Goal: Information Seeking & Learning: Check status

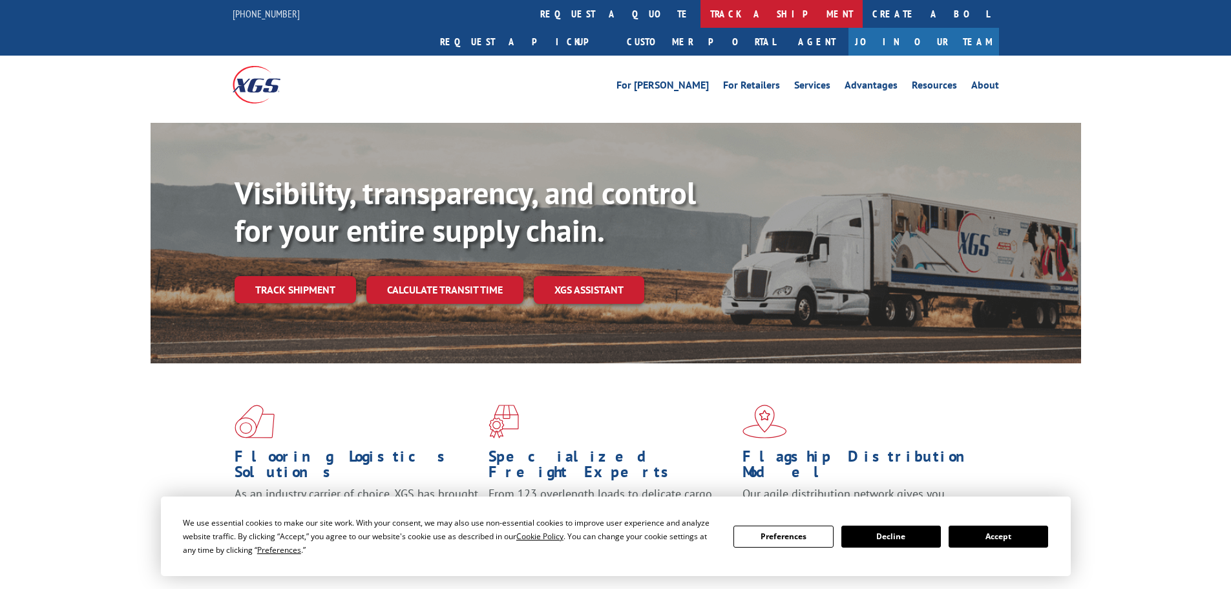
click at [701, 9] on link "track a shipment" at bounding box center [782, 14] width 162 height 28
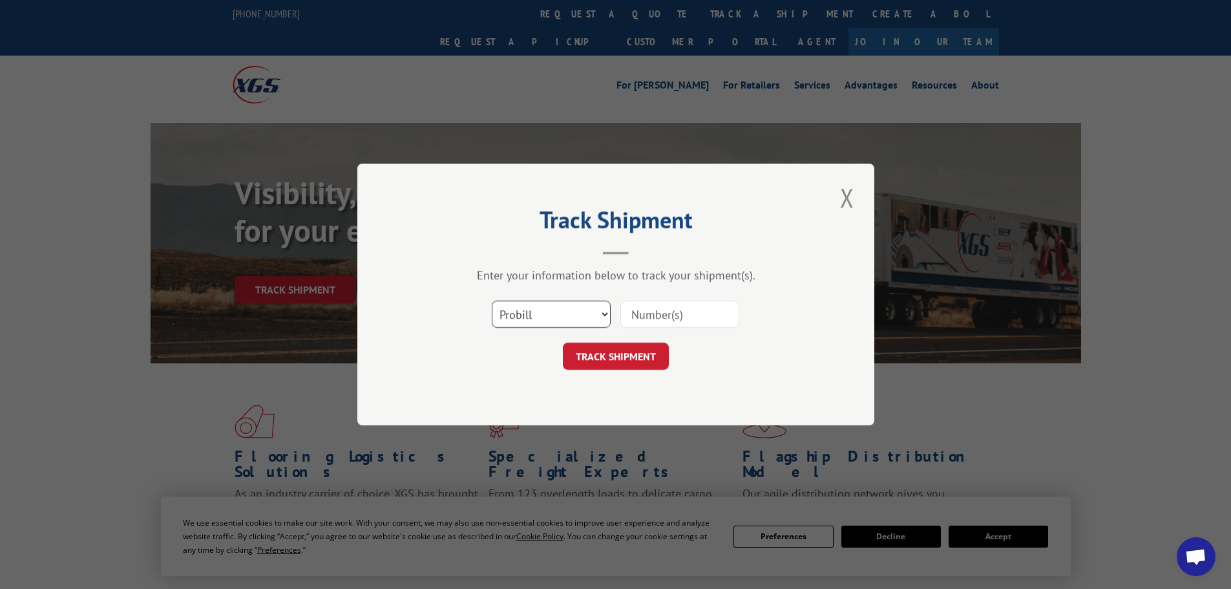
click at [541, 308] on select "Select category... Probill BOL PO" at bounding box center [551, 314] width 119 height 27
select select "bol"
click at [492, 301] on select "Select category... Probill BOL PO" at bounding box center [551, 314] width 119 height 27
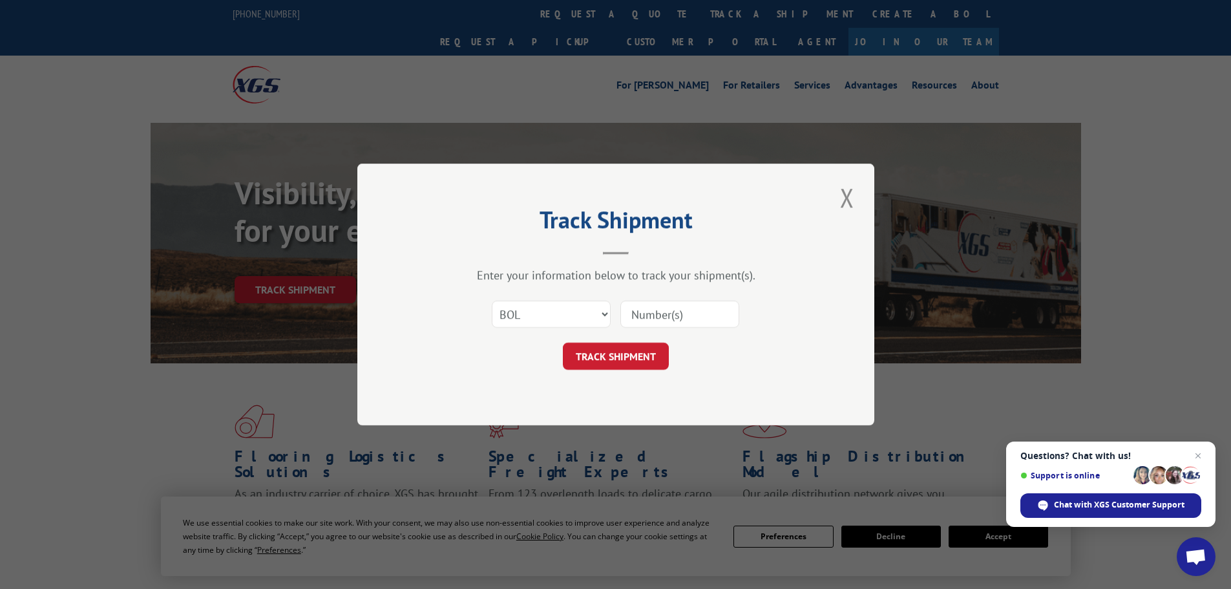
click at [637, 319] on input at bounding box center [679, 314] width 119 height 27
type input "4915482"
click at [563, 343] on button "TRACK SHIPMENT" at bounding box center [616, 356] width 106 height 27
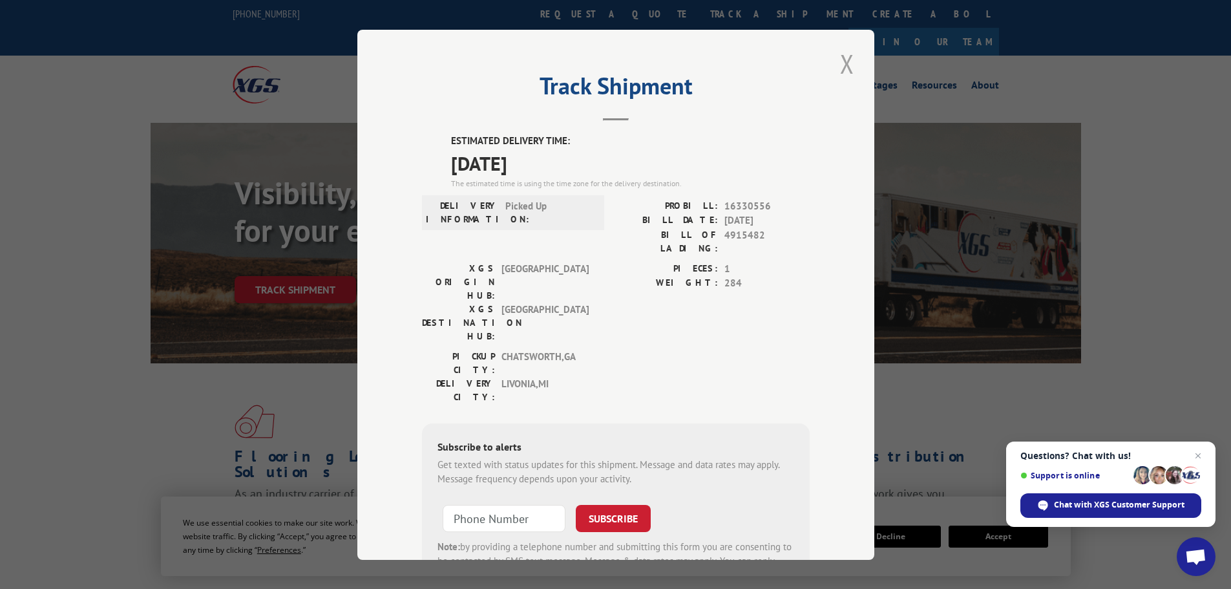
click at [839, 58] on button "Close modal" at bounding box center [847, 64] width 22 height 36
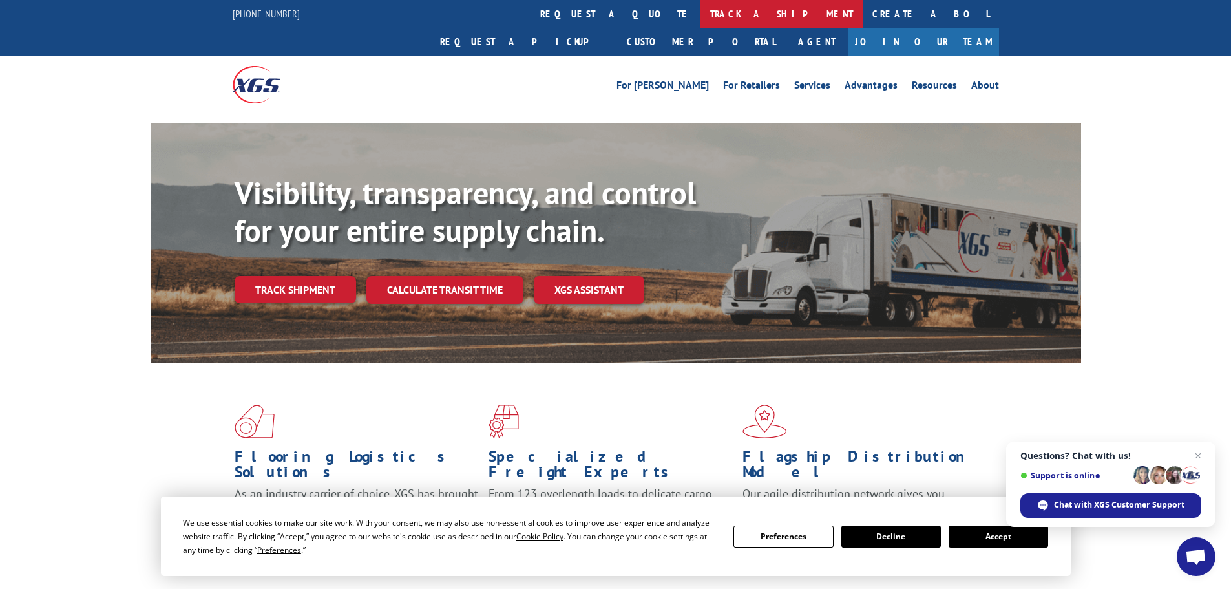
click at [701, 16] on link "track a shipment" at bounding box center [782, 14] width 162 height 28
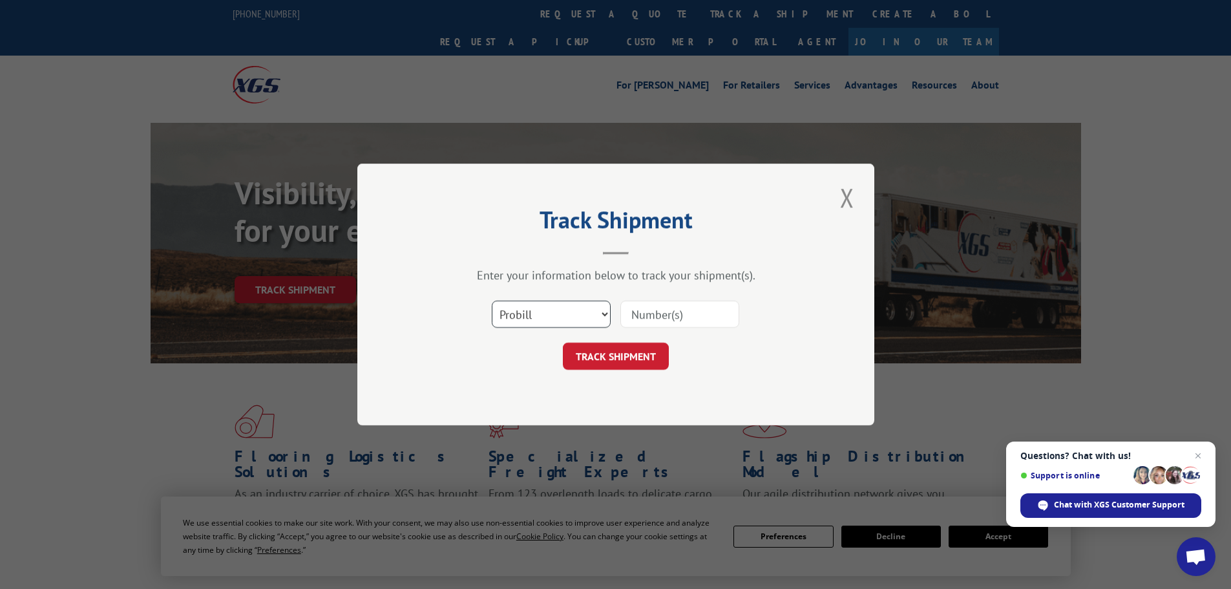
click at [566, 318] on select "Select category... Probill BOL PO" at bounding box center [551, 314] width 119 height 27
select select "bol"
click at [492, 301] on select "Select category... Probill BOL PO" at bounding box center [551, 314] width 119 height 27
click at [651, 313] on input at bounding box center [679, 314] width 119 height 27
type input "426509"
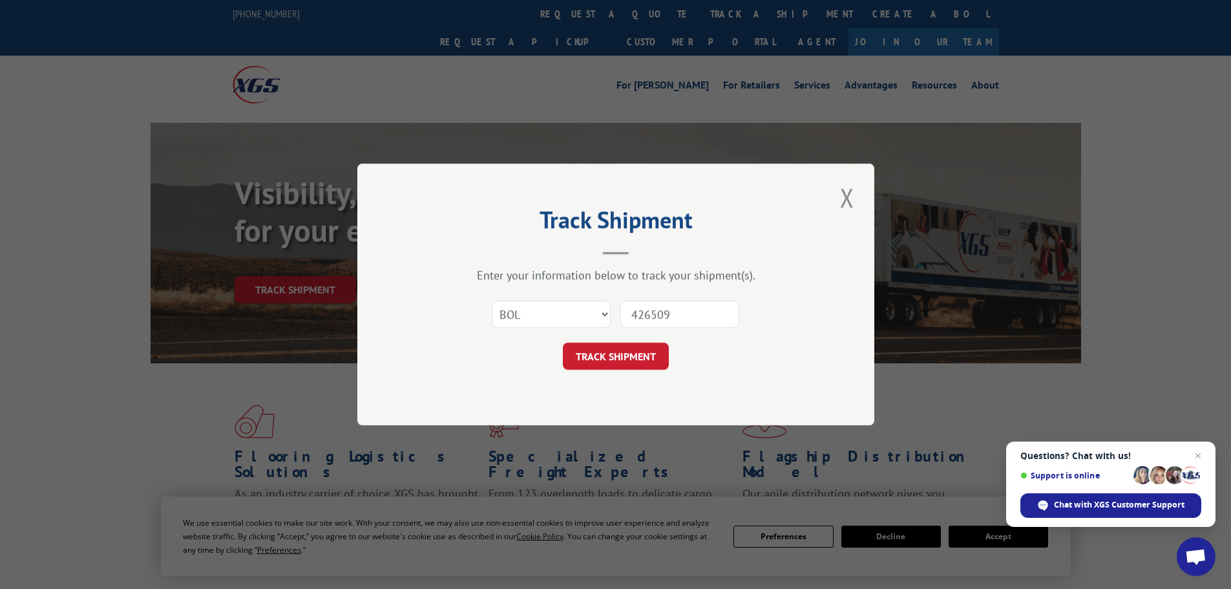
click at [563, 343] on button "TRACK SHIPMENT" at bounding box center [616, 356] width 106 height 27
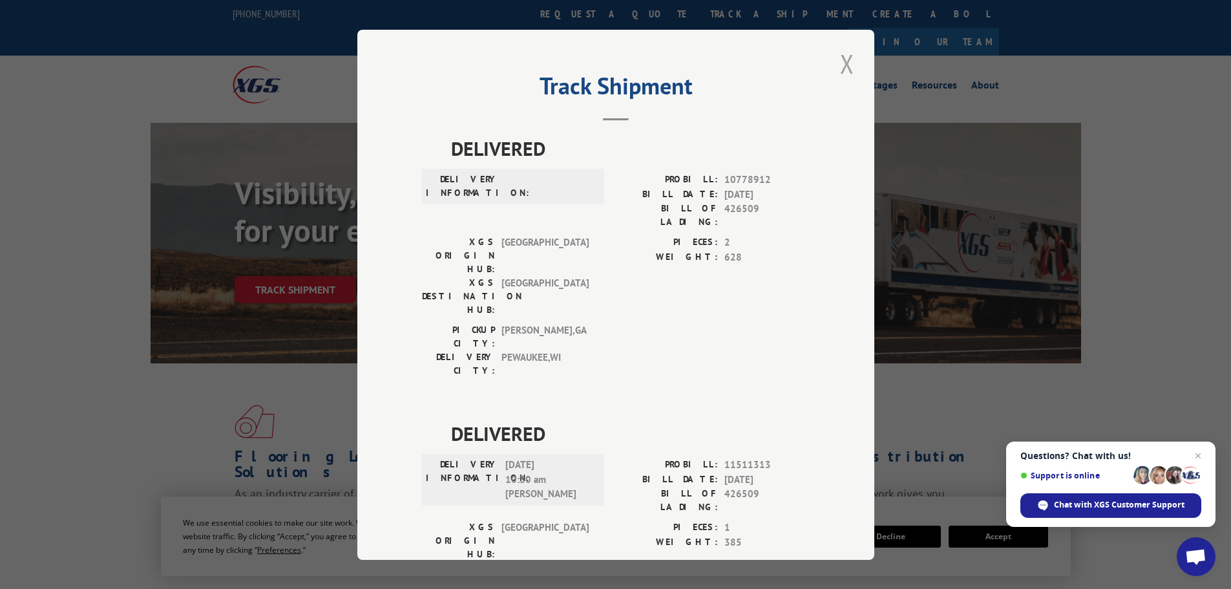
click at [847, 60] on button "Close modal" at bounding box center [847, 64] width 22 height 36
